Goal: Information Seeking & Learning: Learn about a topic

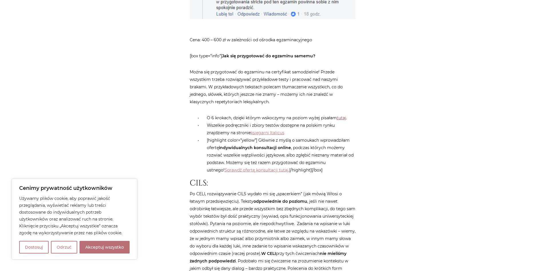
scroll to position [716, 0]
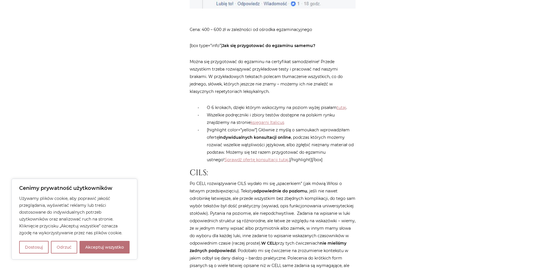
click at [302, 190] on p "Po CELI, rozwiązywanie CILS wydało mi się „spacerkiem” (jak mówią Włosi o łatwy…" at bounding box center [273, 228] width 166 height 97
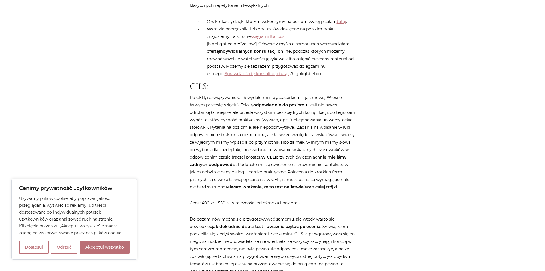
scroll to position [830, 0]
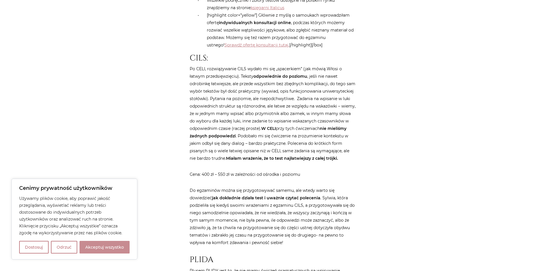
click at [88, 250] on button "Akceptuj wszystko" at bounding box center [105, 247] width 50 height 13
checkbox input "true"
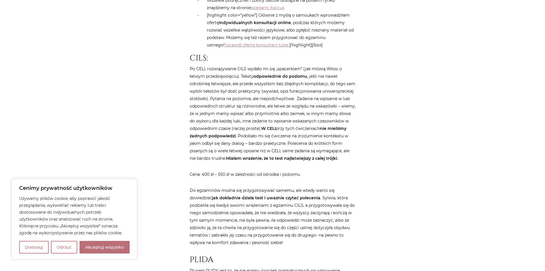
checkbox input "true"
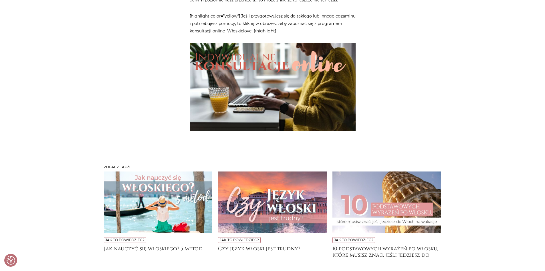
scroll to position [1518, 0]
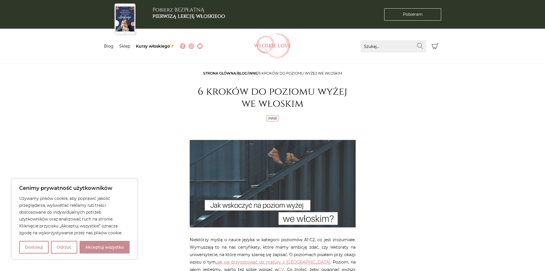
click at [120, 247] on button "Akceptuj wszystko" at bounding box center [105, 247] width 50 height 13
checkbox input "true"
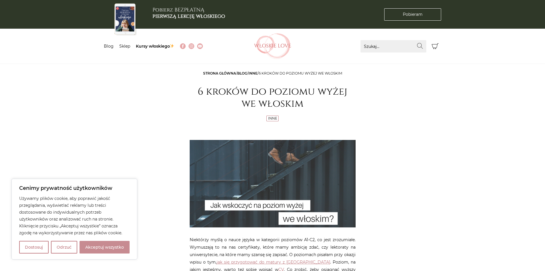
checkbox input "true"
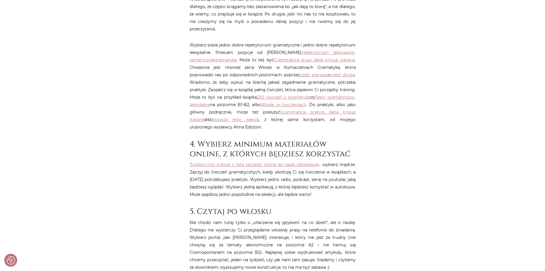
scroll to position [401, 0]
